Goal: Task Accomplishment & Management: Use online tool/utility

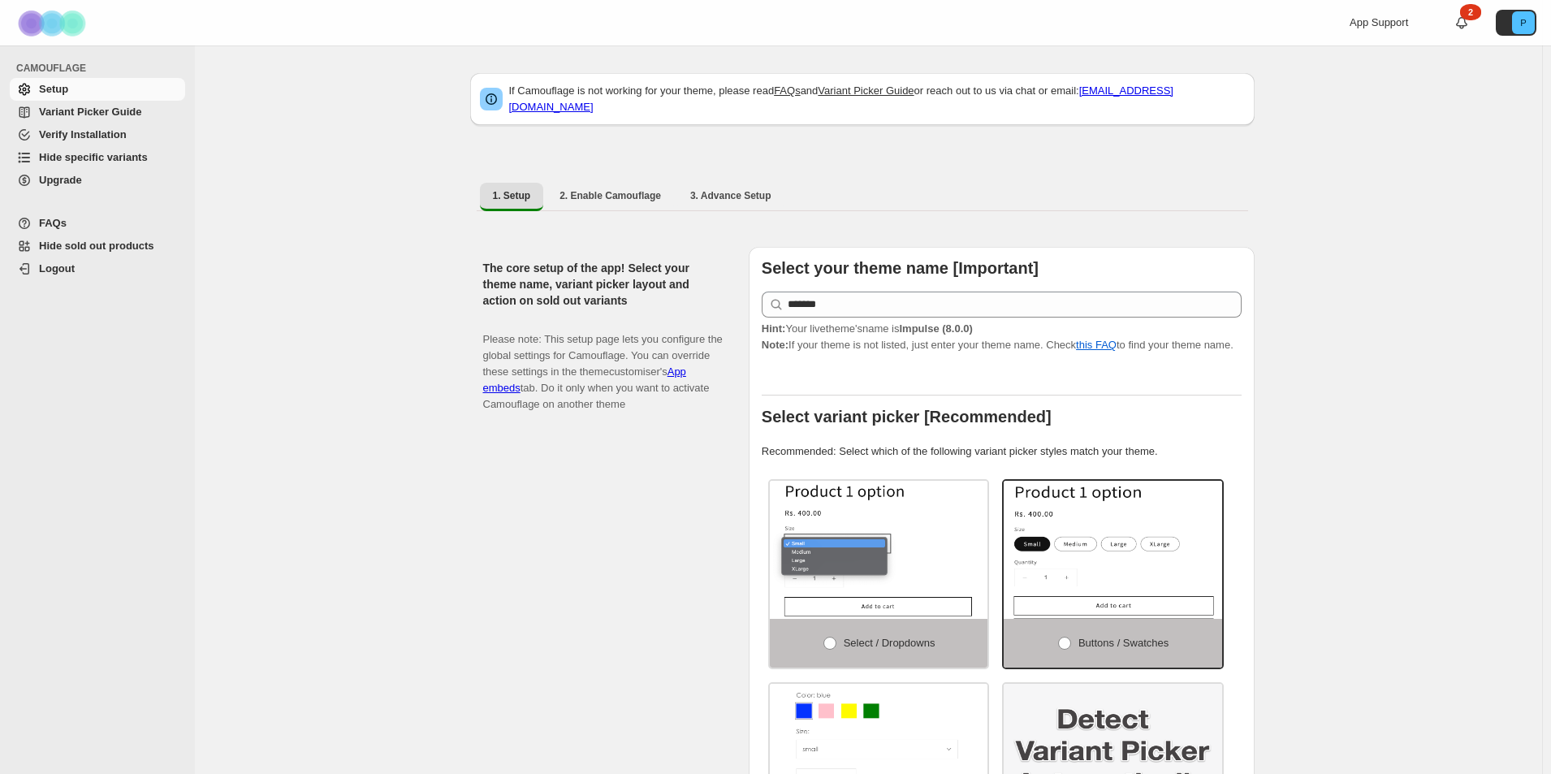
click at [502, 537] on div "The core setup of the app! Select your theme name, variant picker layout and ac…" at bounding box center [609, 584] width 252 height 674
click at [637, 182] on li "2. Enable Camouflage" at bounding box center [609, 196] width 127 height 28
click at [611, 195] on button "2. Enable Camouflage" at bounding box center [609, 196] width 127 height 26
select select "**********"
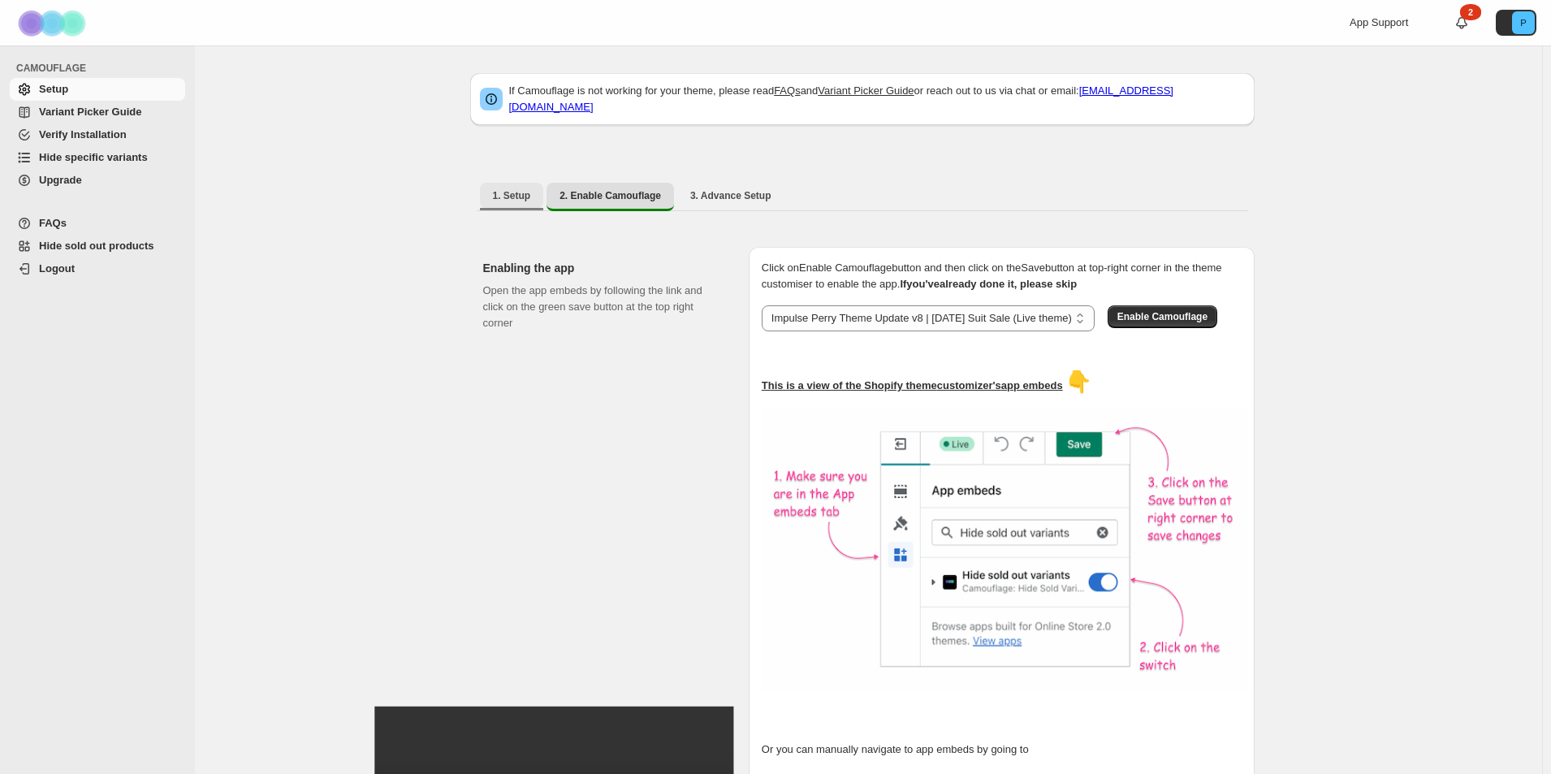
click at [514, 189] on span "1. Setup" at bounding box center [512, 195] width 38 height 13
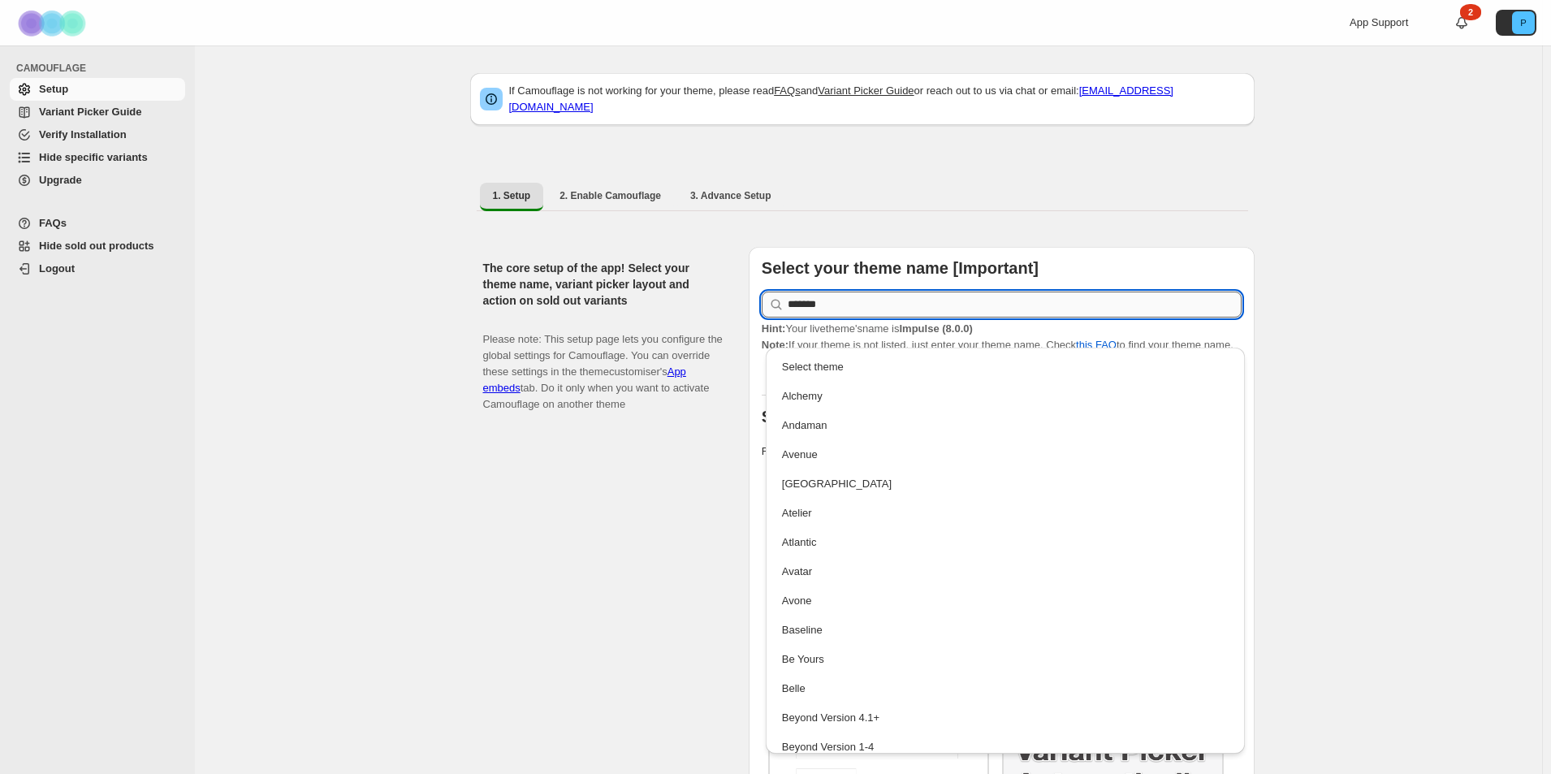
click at [940, 293] on input "*******" at bounding box center [1015, 304] width 454 height 26
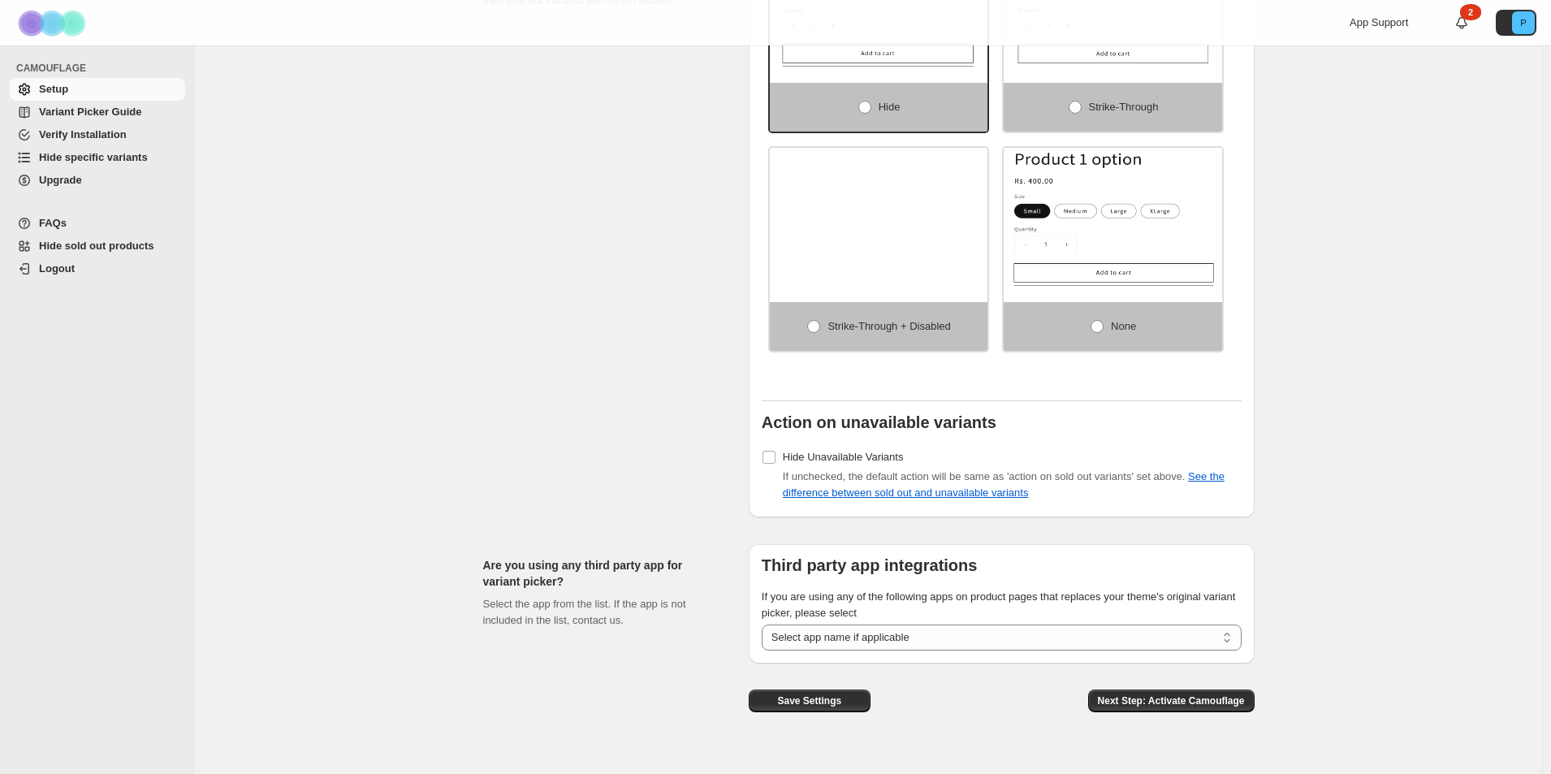
scroll to position [1085, 0]
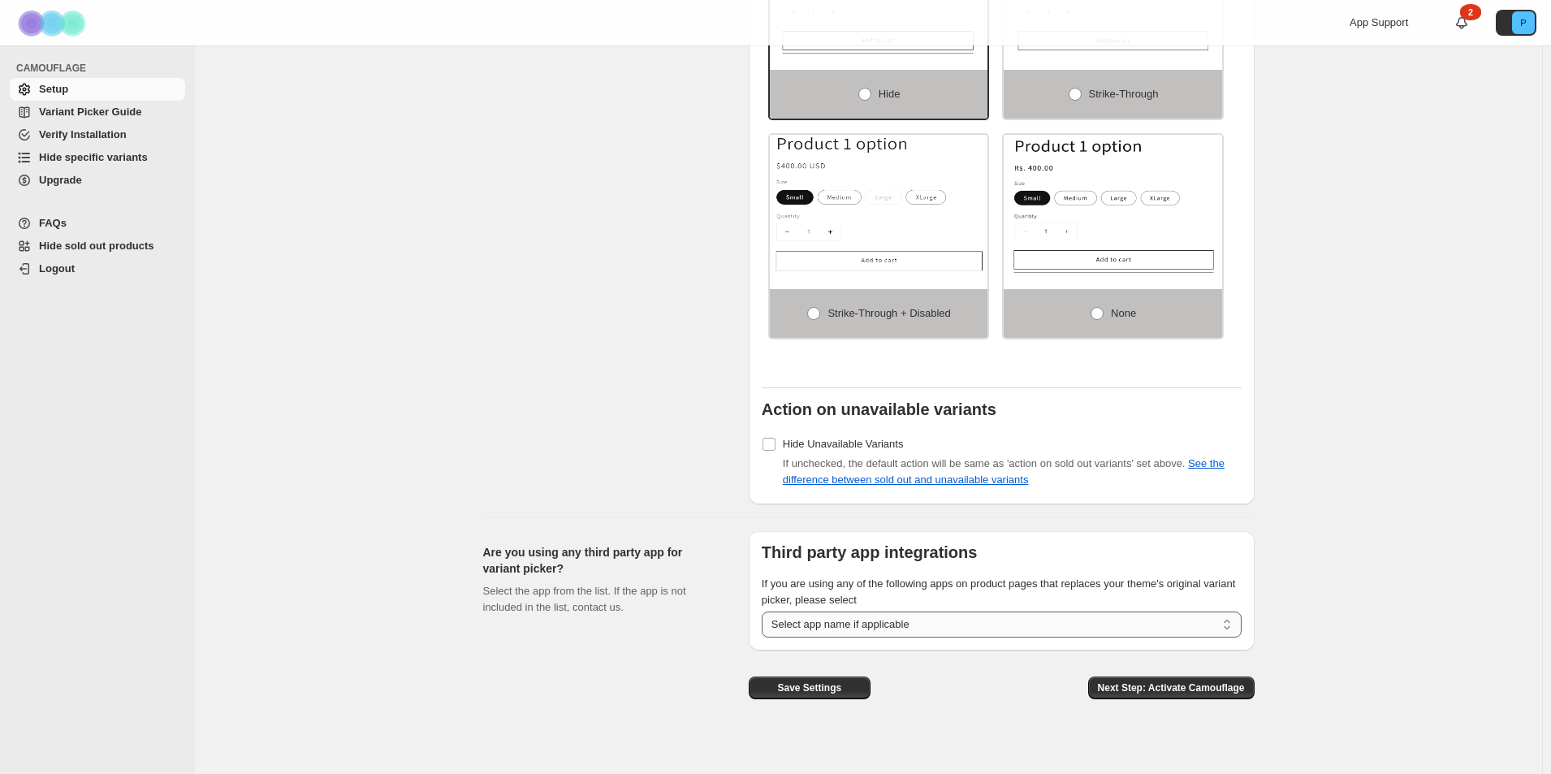
click at [968, 615] on select "**********" at bounding box center [1002, 624] width 480 height 26
click at [896, 611] on select "**********" at bounding box center [1002, 624] width 480 height 26
click at [513, 654] on div "Are you using any third party app for variant picker? Select the app from the l…" at bounding box center [609, 621] width 252 height 181
click at [47, 114] on span "Variant Picker Guide" at bounding box center [90, 112] width 102 height 12
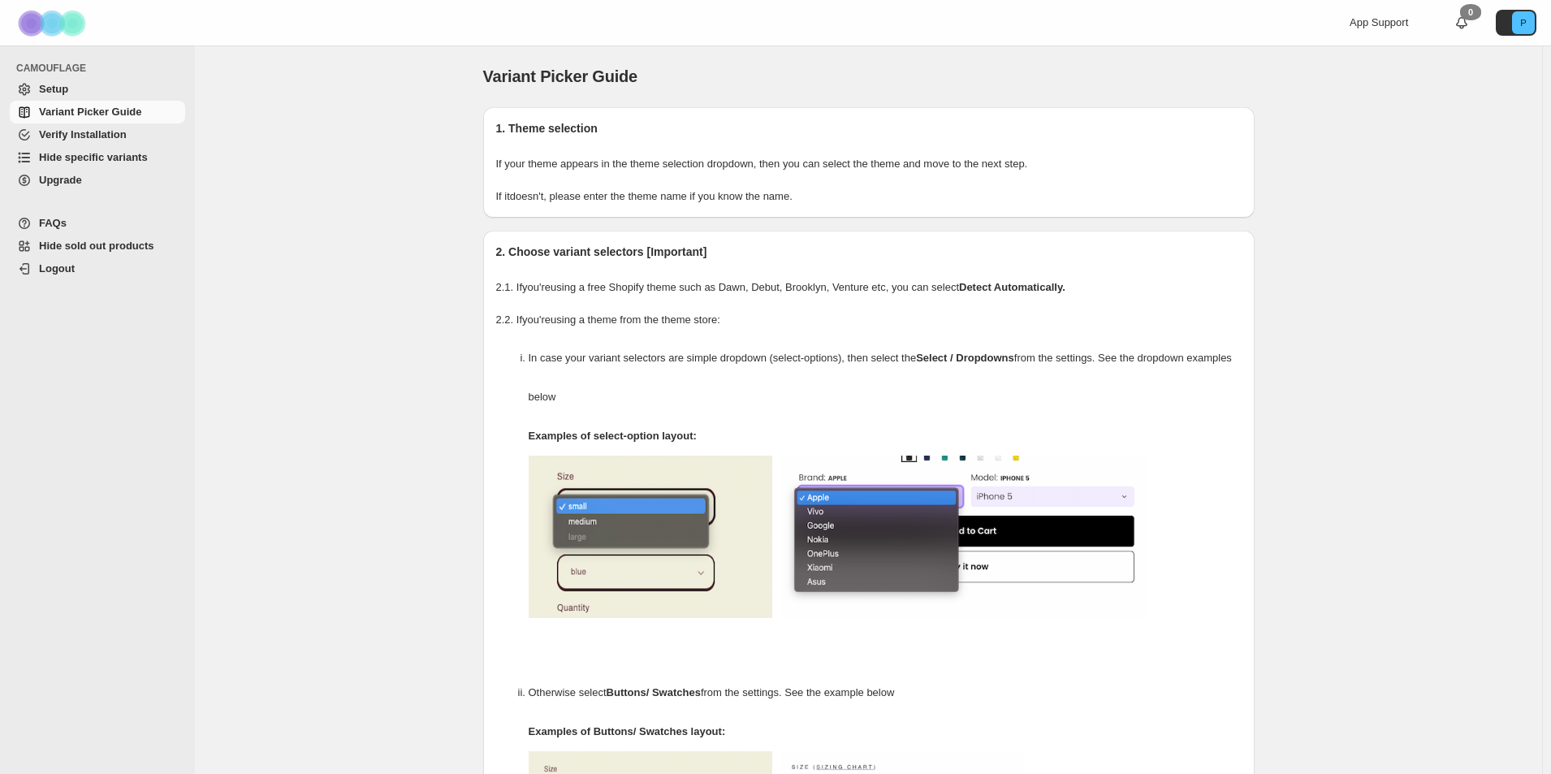
click at [76, 158] on span "Hide specific variants" at bounding box center [93, 157] width 109 height 12
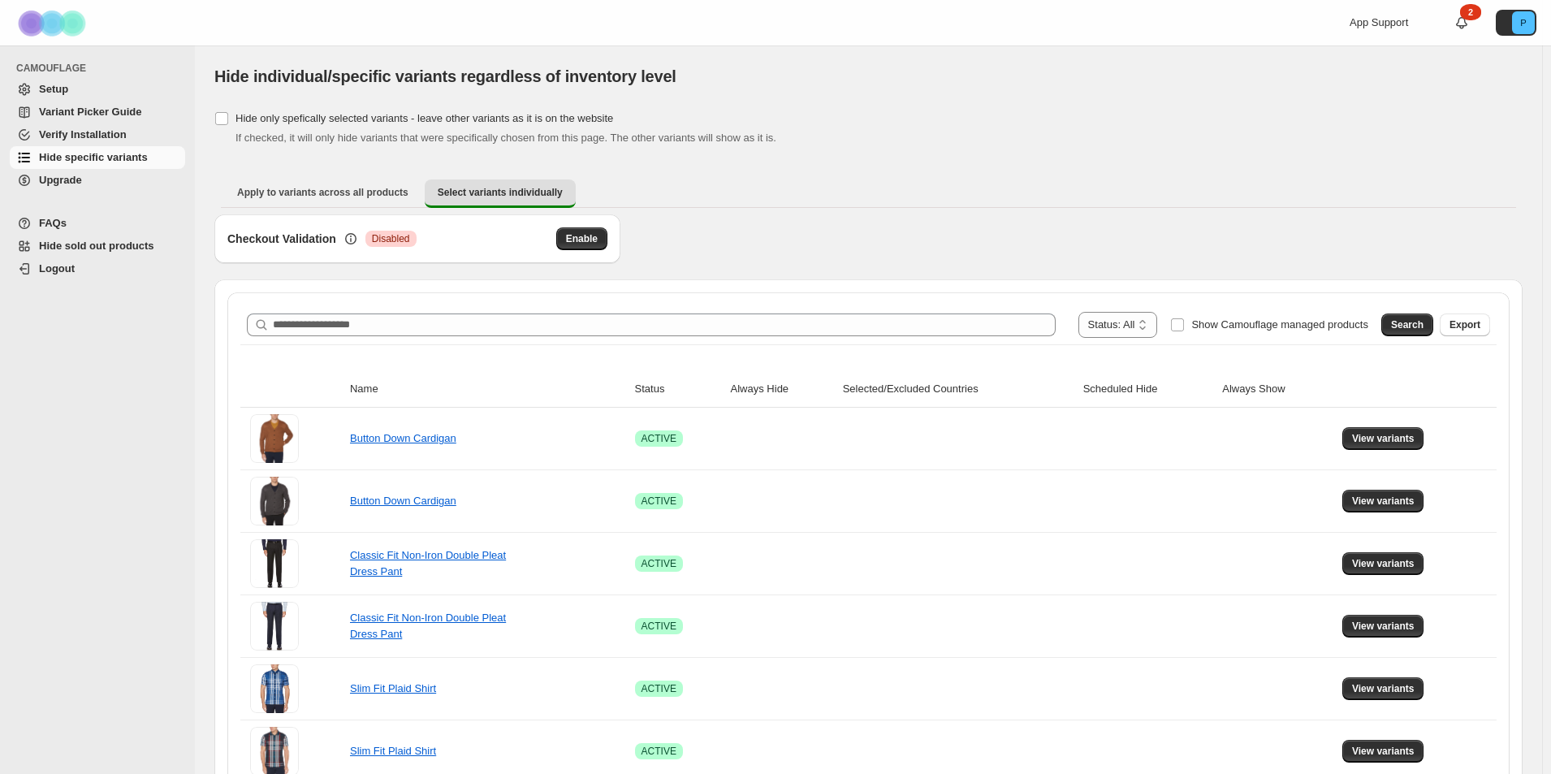
click at [67, 252] on span "Hide sold out products" at bounding box center [96, 246] width 115 height 12
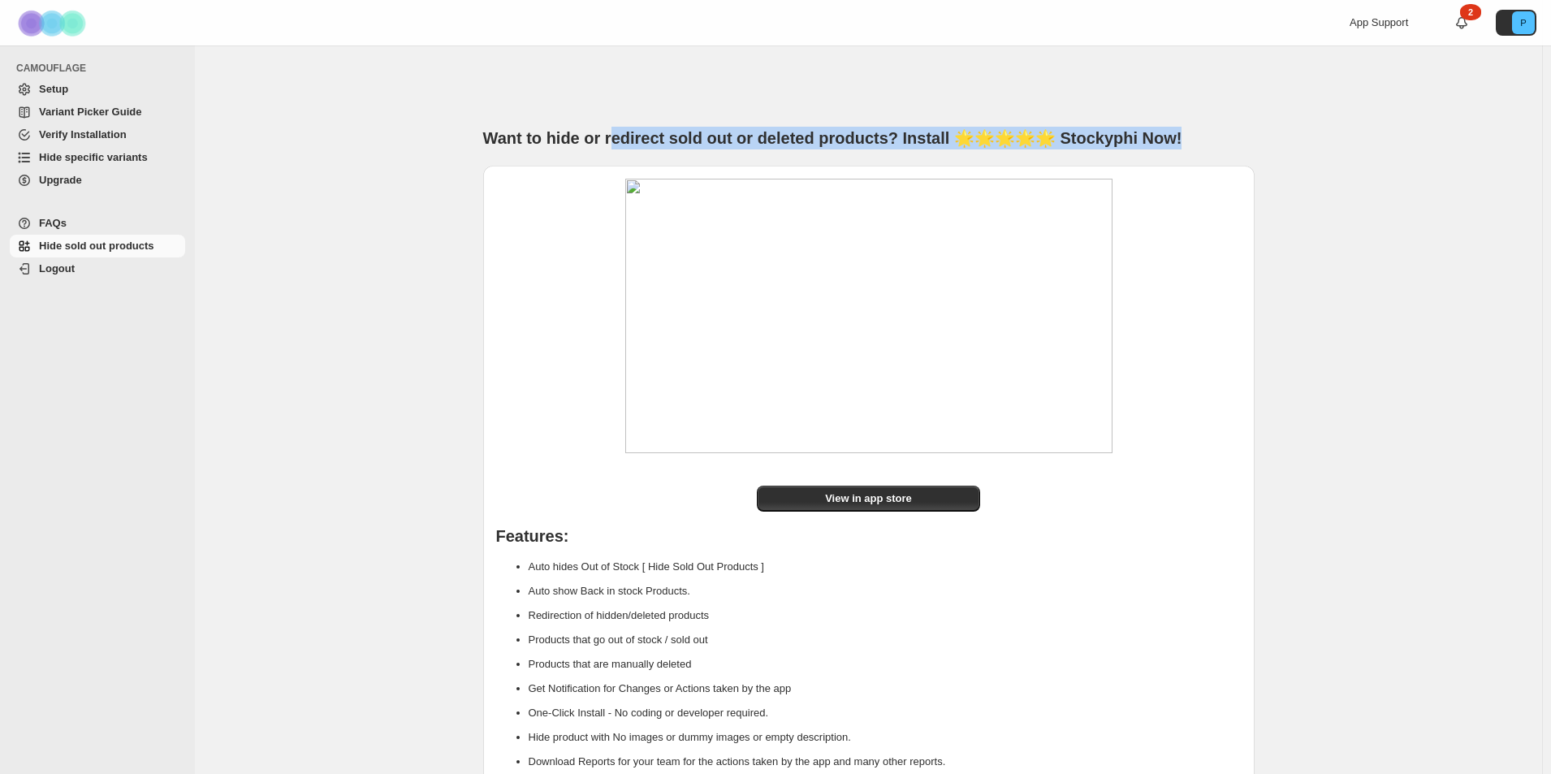
drag, startPoint x: 618, startPoint y: 139, endPoint x: 1058, endPoint y: 151, distance: 440.2
click at [1058, 151] on div "Want to hide or redirect sold out or deleted products? Install 🌟🌟🌟🌟🌟 Stockyphi …" at bounding box center [868, 424] width 771 height 758
click at [412, 224] on div "Want to hide or redirect sold out or deleted products? Install 🌟🌟🌟🌟🌟 Stockyphi …" at bounding box center [868, 424] width 1347 height 758
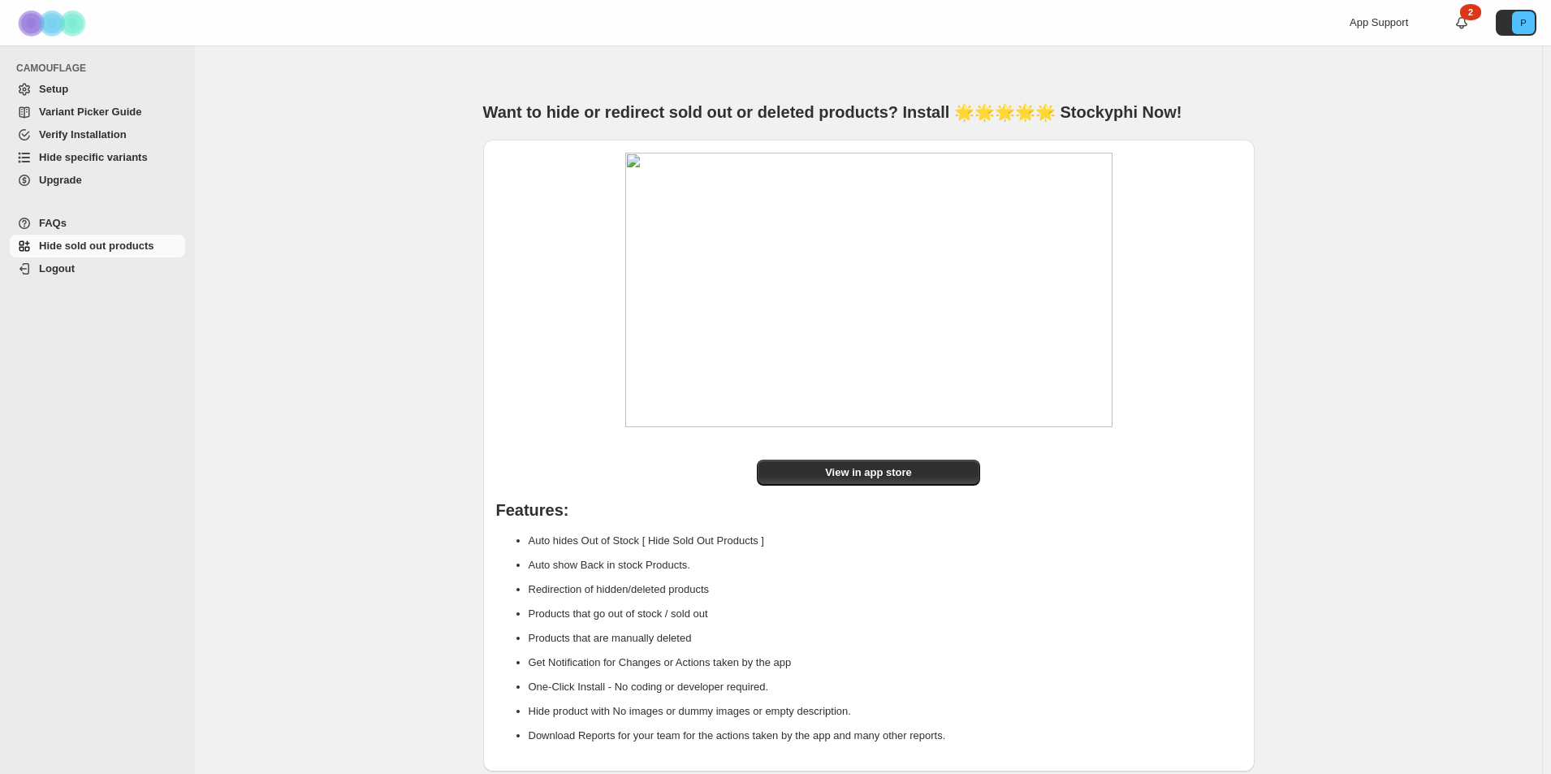
scroll to position [34, 0]
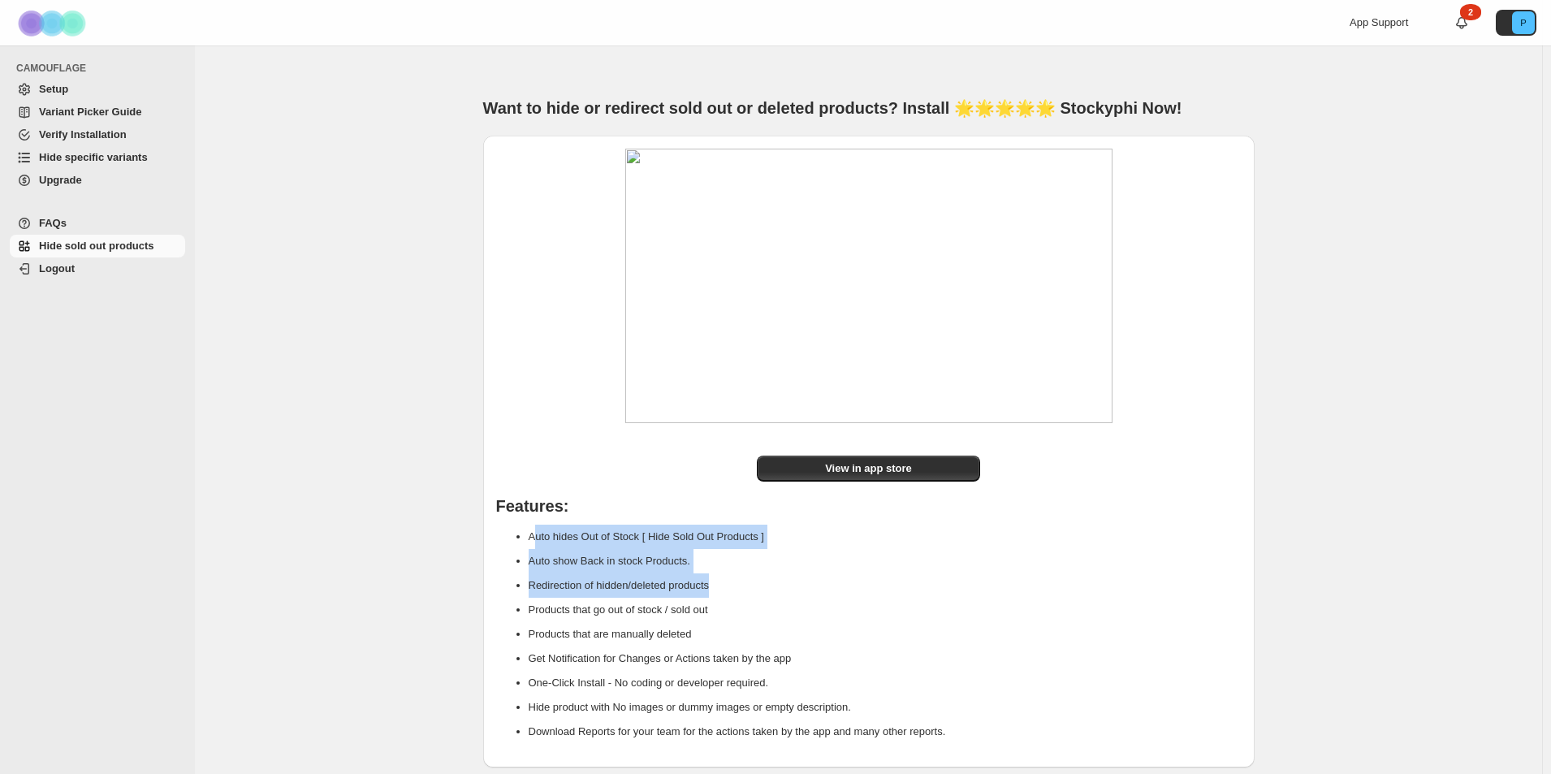
drag, startPoint x: 541, startPoint y: 538, endPoint x: 772, endPoint y: 573, distance: 234.0
click at [772, 573] on ul "Auto hides Out of Stock [ Hide Sold Out Products ] Auto show Back in stock Prod…" at bounding box center [868, 633] width 745 height 219
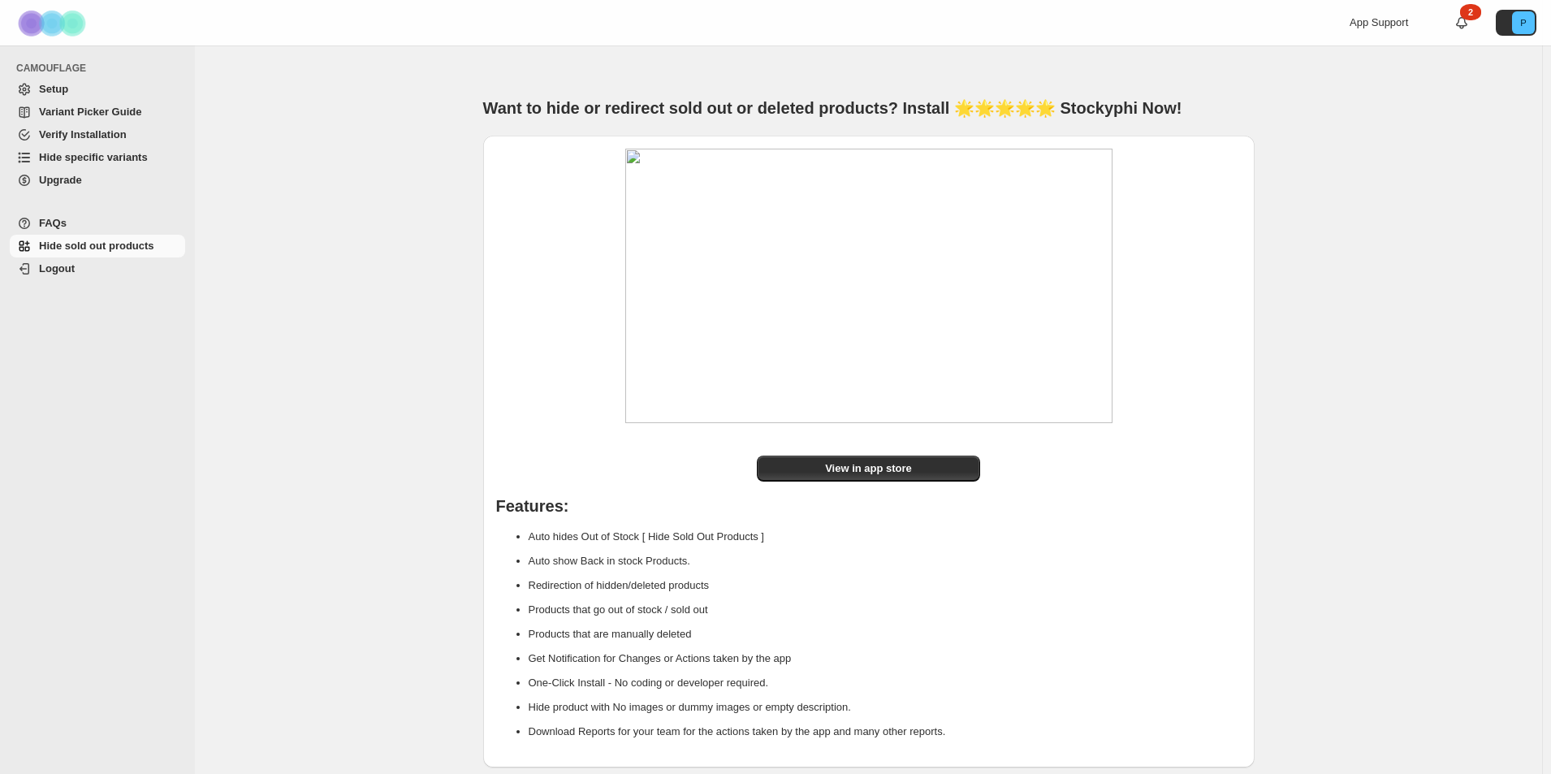
click at [602, 615] on li "Products that go out of stock / sold out" at bounding box center [885, 610] width 713 height 24
drag, startPoint x: 537, startPoint y: 576, endPoint x: 899, endPoint y: 627, distance: 364.9
click at [899, 627] on ul "Auto hides Out of Stock [ Hide Sold Out Products ] Auto show Back in stock Prod…" at bounding box center [868, 633] width 745 height 219
click at [895, 626] on li "Products that are manually deleted" at bounding box center [885, 634] width 713 height 24
click at [884, 467] on span "View in app store" at bounding box center [868, 468] width 87 height 16
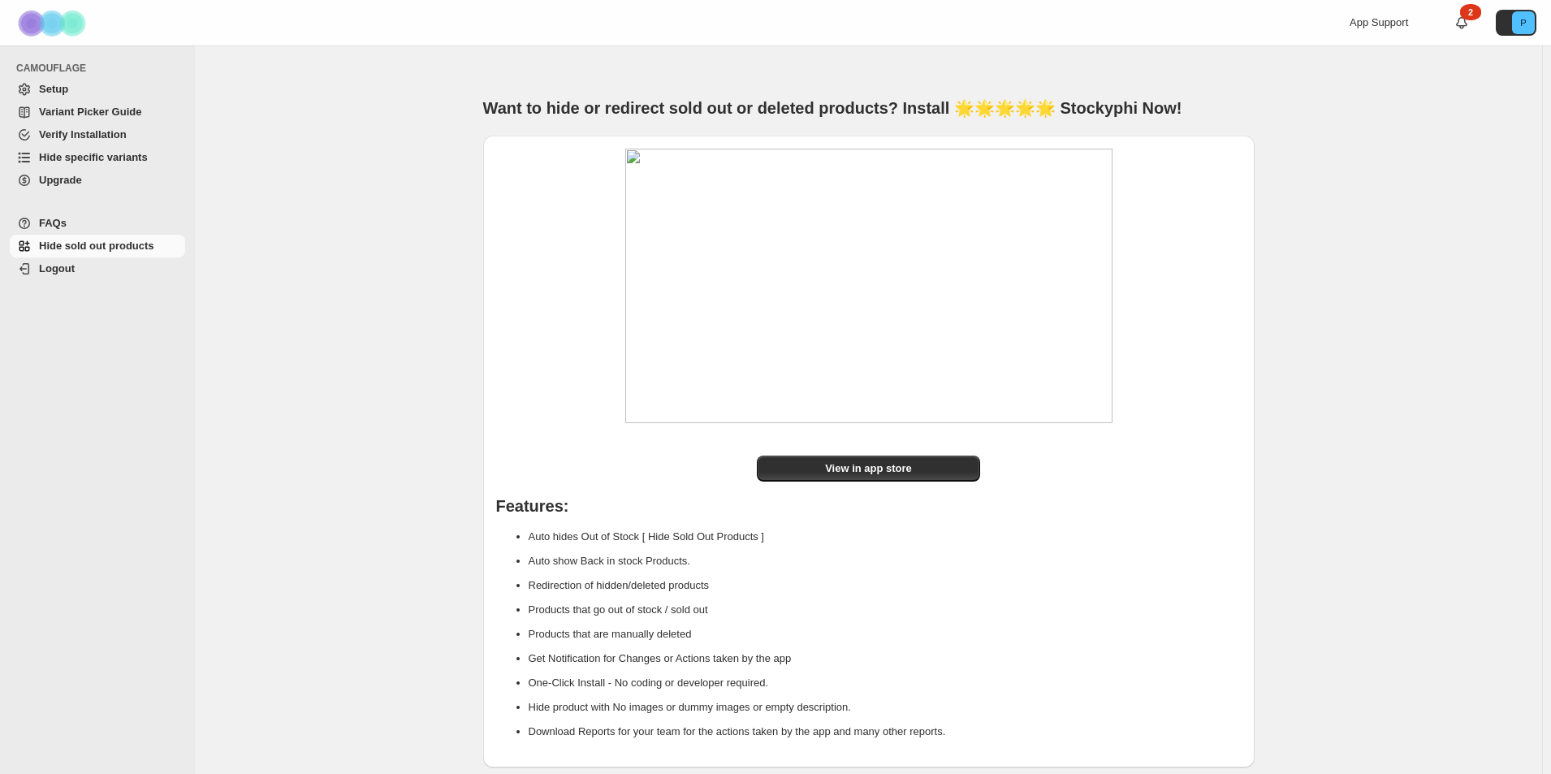
click at [505, 321] on div at bounding box center [868, 294] width 745 height 291
click at [79, 110] on span "Variant Picker Guide" at bounding box center [90, 112] width 102 height 12
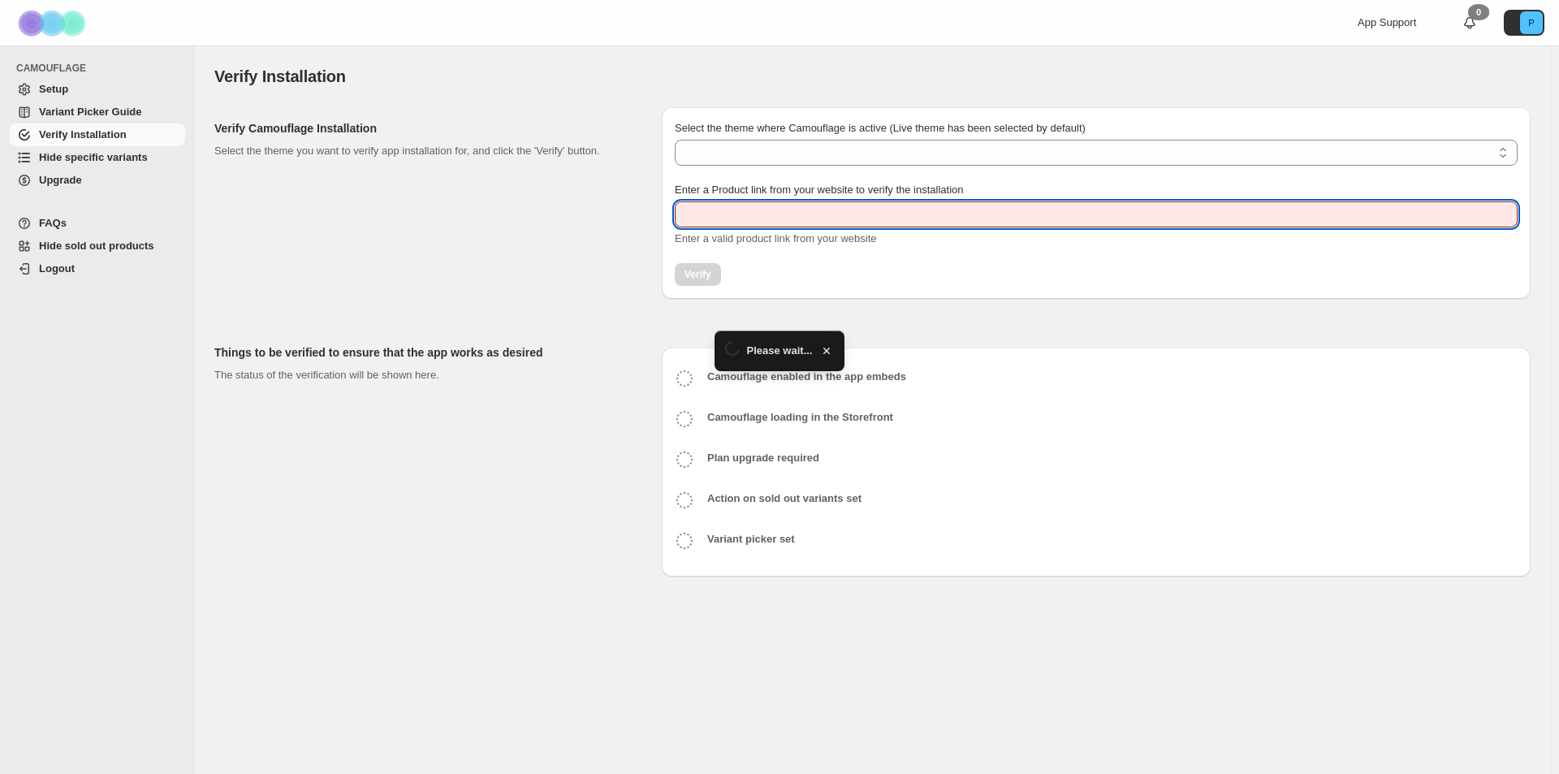
click at [984, 205] on input "Enter a Product link from your website to verify the installation" at bounding box center [1096, 214] width 843 height 26
click at [554, 149] on p "Select the theme you want to verify app installation for, and click the 'Verify…" at bounding box center [424, 151] width 421 height 16
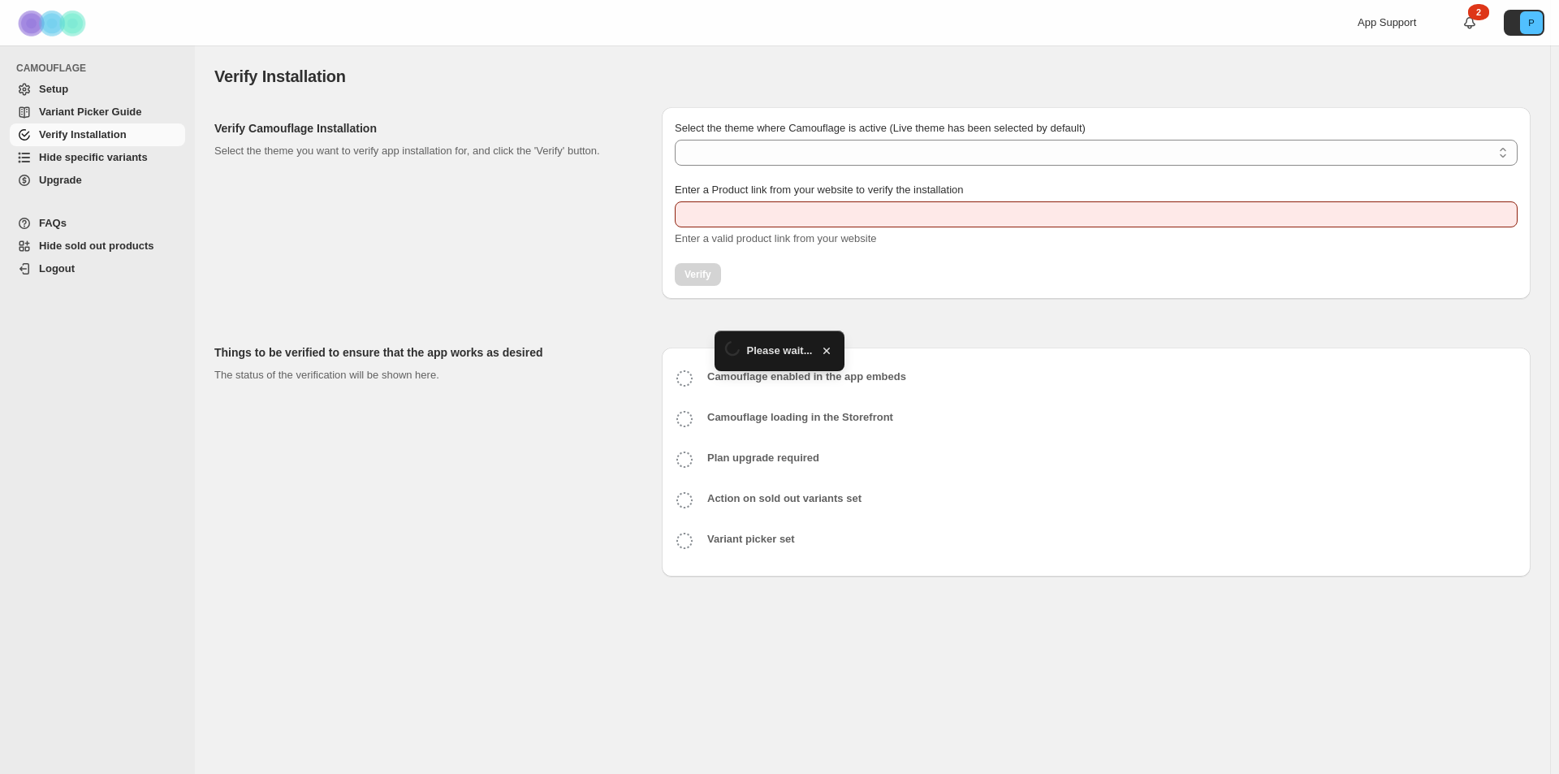
type input "**********"
select select "**********"
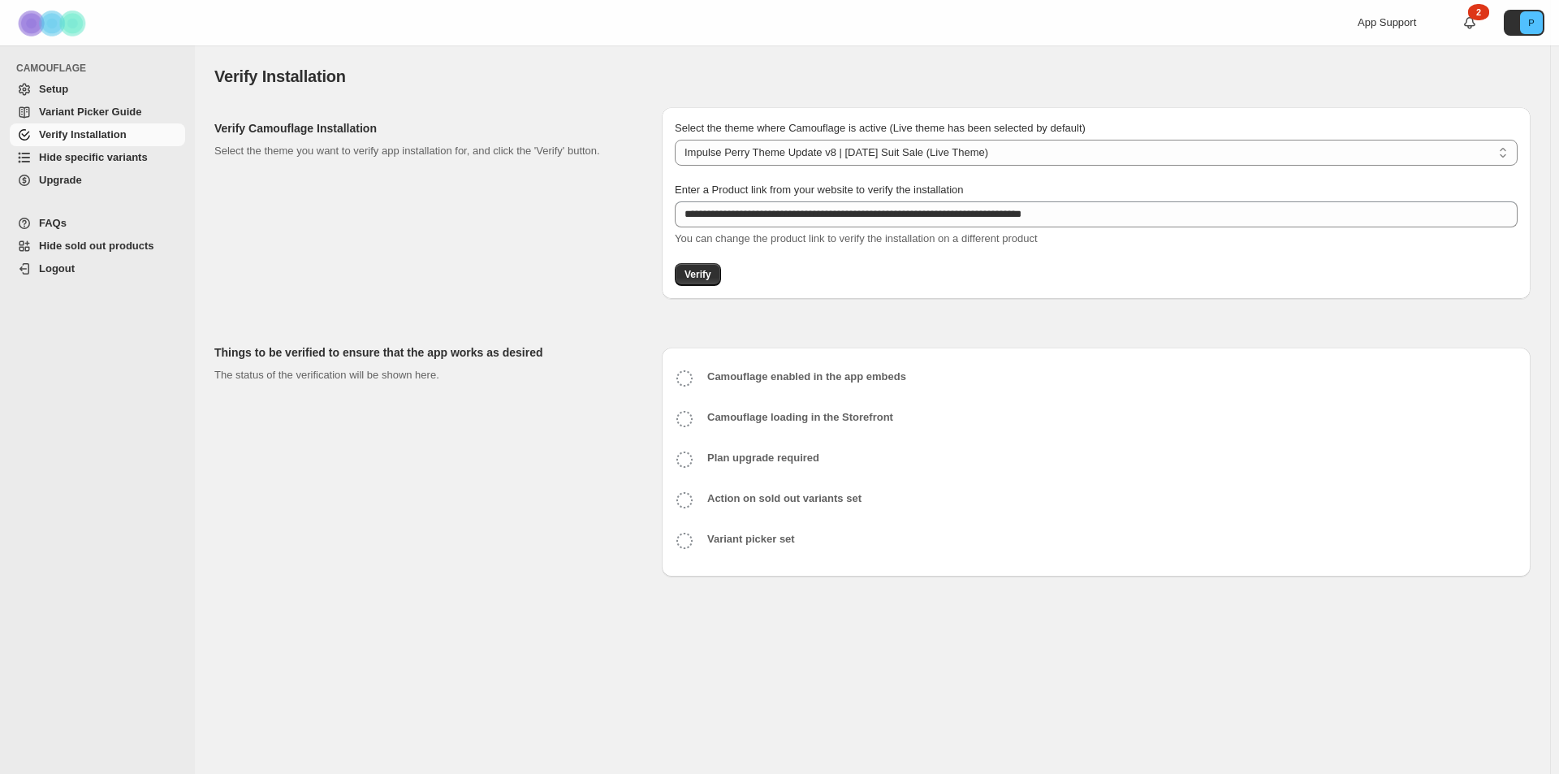
click at [99, 101] on link "Variant Picker Guide" at bounding box center [97, 112] width 175 height 23
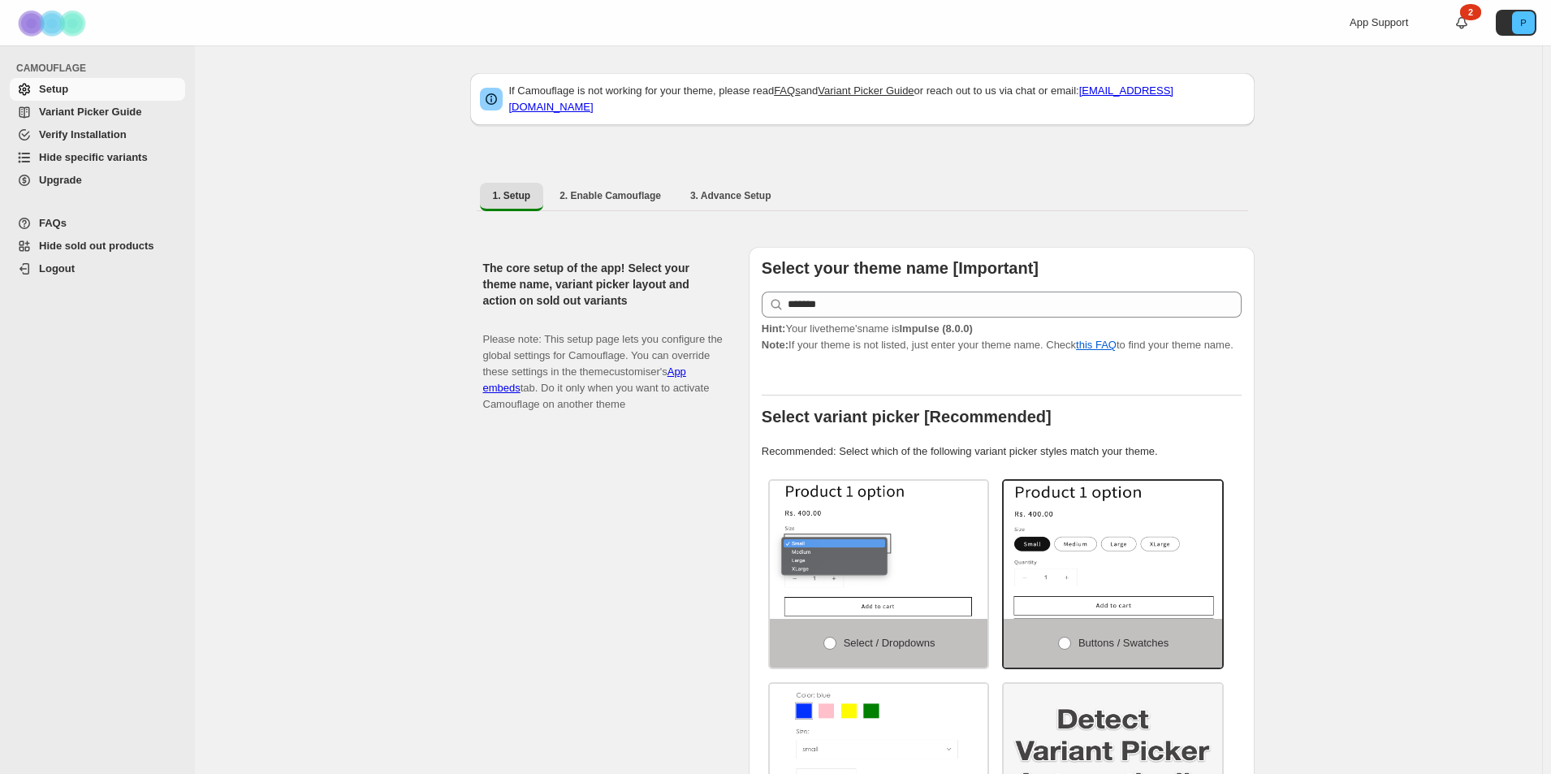
click at [73, 118] on span "Variant Picker Guide" at bounding box center [90, 112] width 102 height 12
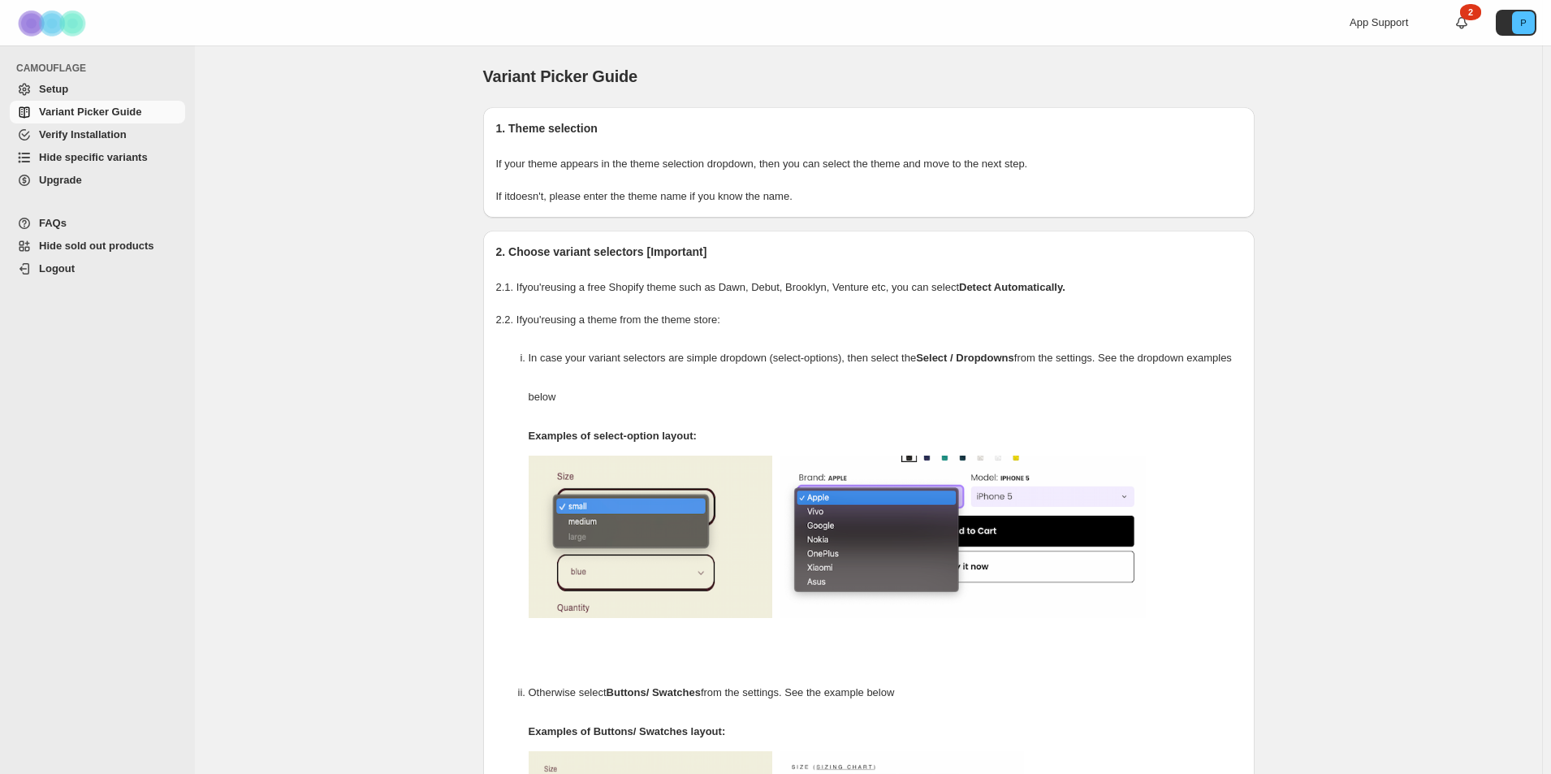
click at [121, 132] on span "Verify Installation" at bounding box center [83, 134] width 88 height 12
